Goal: Ask a question

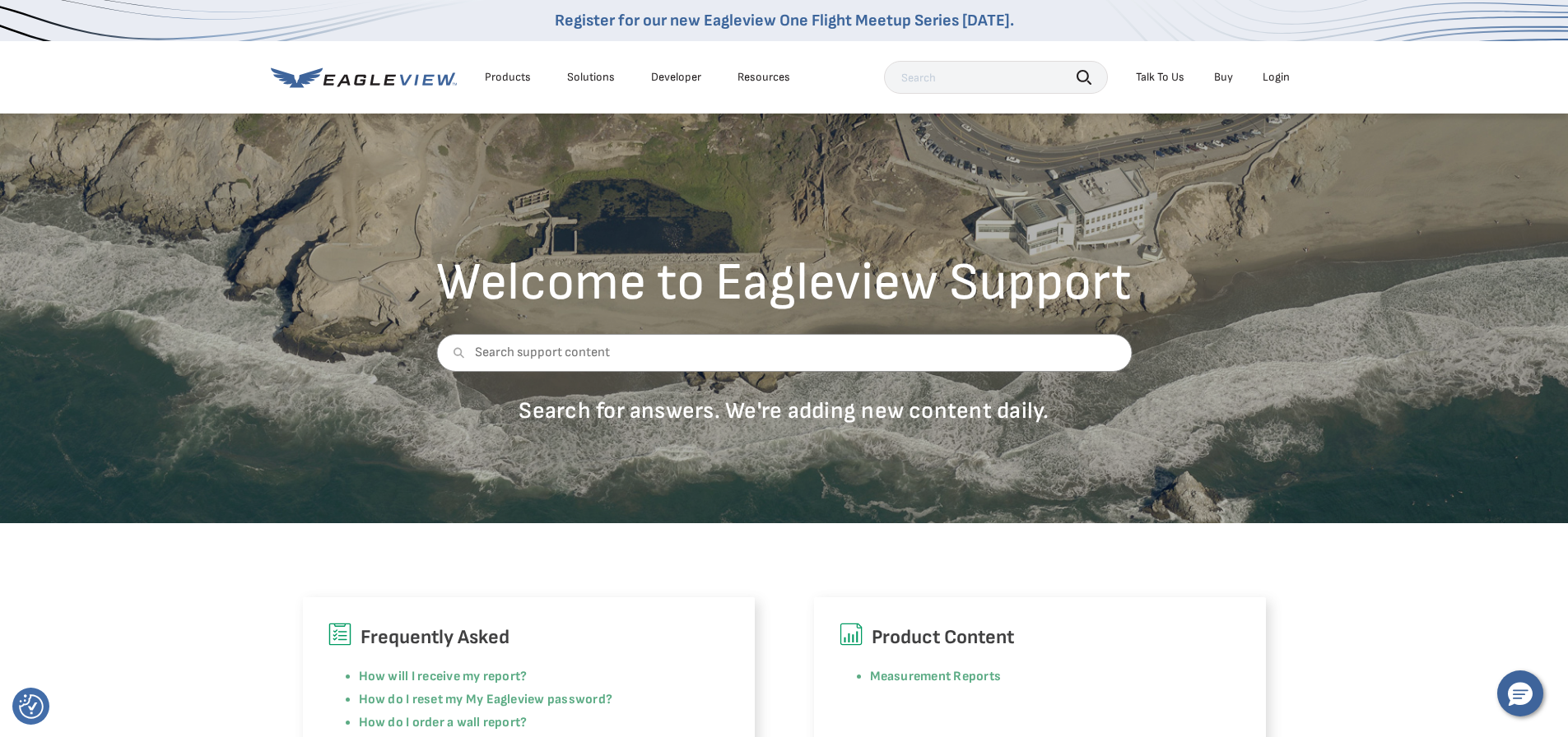
click at [1538, 697] on button "Hello, have a question? Let’s chat." at bounding box center [1520, 693] width 46 height 46
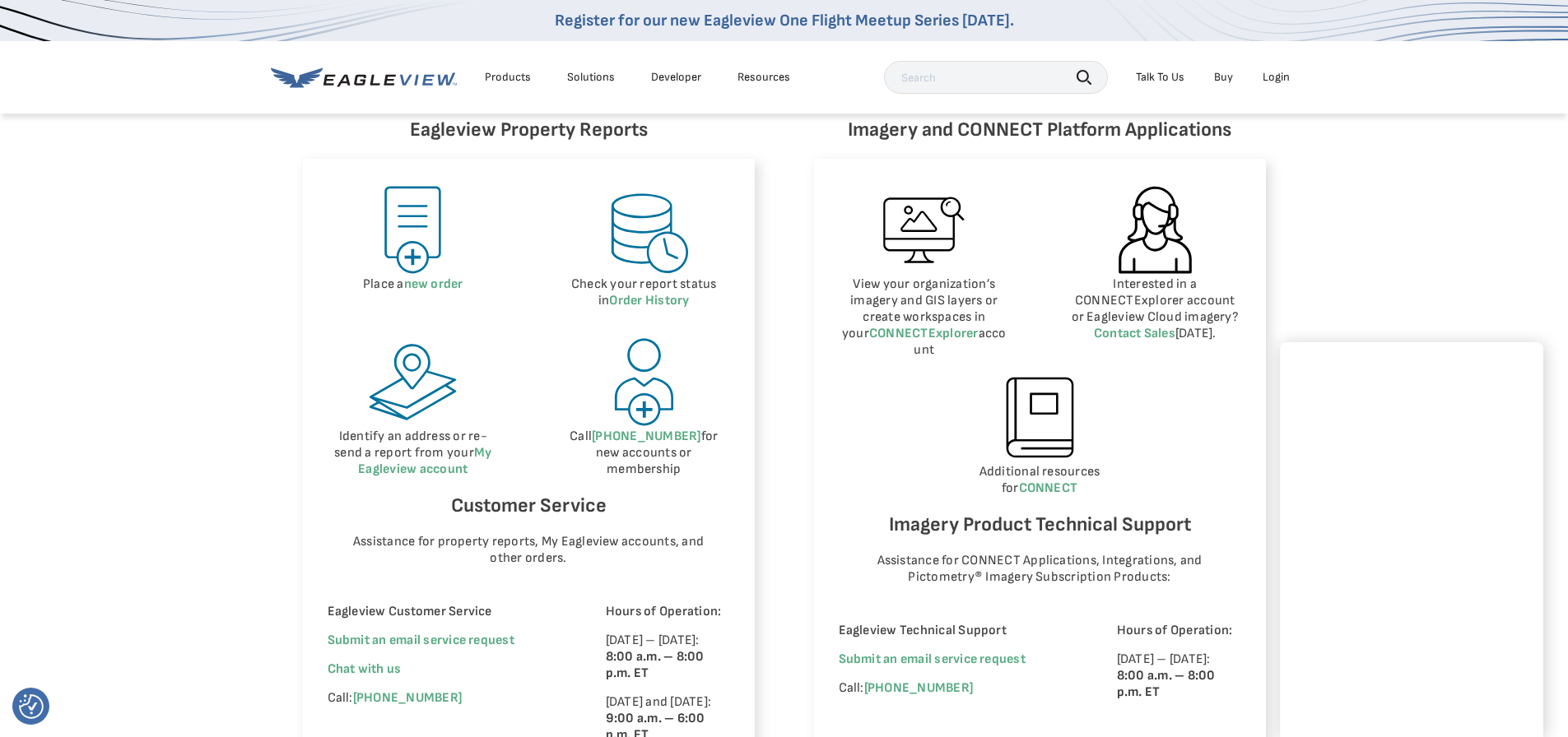
scroll to position [740, 0]
click at [1402, 278] on div "Eagleview Property Reports Place a new order Check your report status in Order …" at bounding box center [784, 443] width 1568 height 802
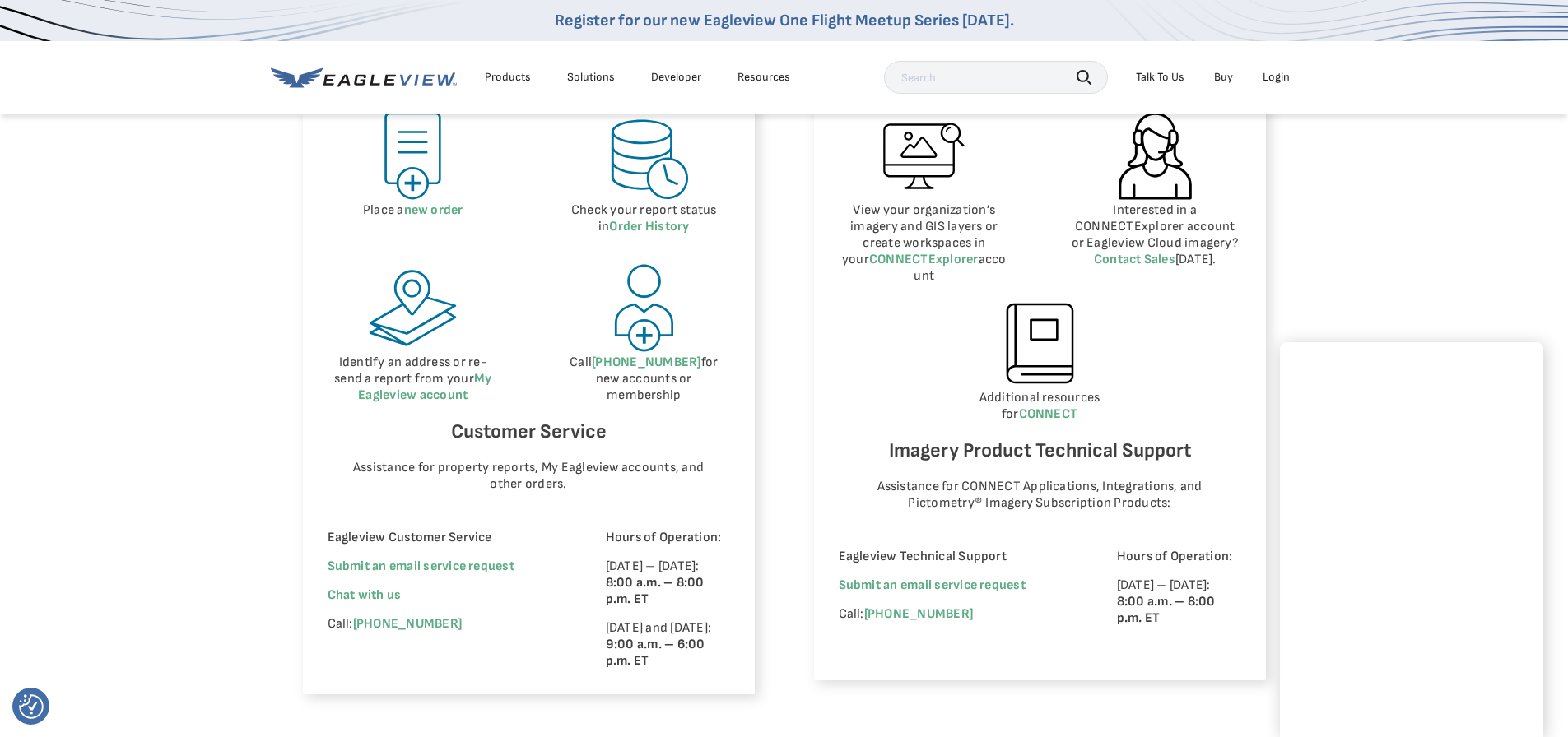
scroll to position [823, 0]
